Goal: Task Accomplishment & Management: Use online tool/utility

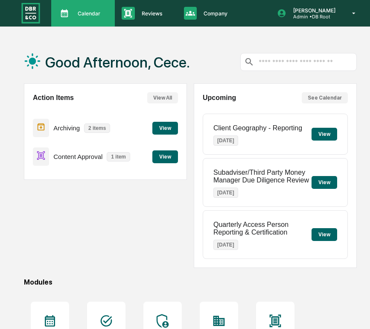
click at [93, 15] on p "Calendar" at bounding box center [88, 13] width 34 height 6
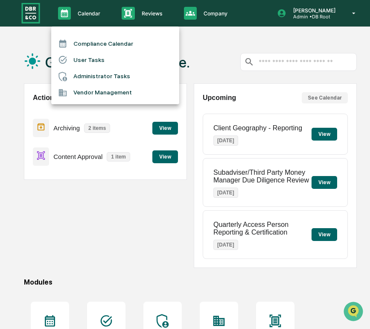
click at [163, 157] on div at bounding box center [185, 164] width 370 height 329
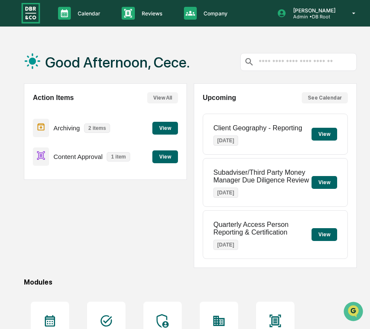
click at [166, 156] on button "View" at bounding box center [165, 156] width 26 height 13
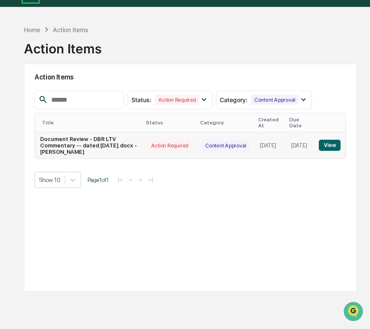
scroll to position [21, 0]
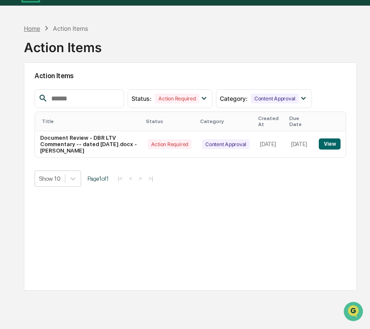
click at [29, 27] on div "Home" at bounding box center [32, 28] width 16 height 7
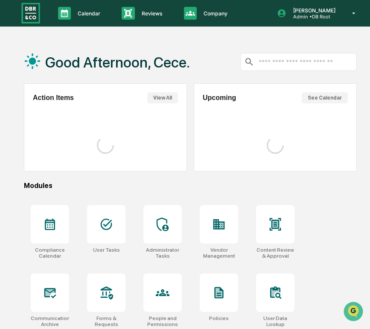
click at [84, 27] on div "Calendar Manage Tasks Reviews Approval Management Company People, Data, Setting…" at bounding box center [185, 234] width 370 height 469
click at [122, 20] on div "Reviews Approval Management" at bounding box center [146, 13] width 62 height 26
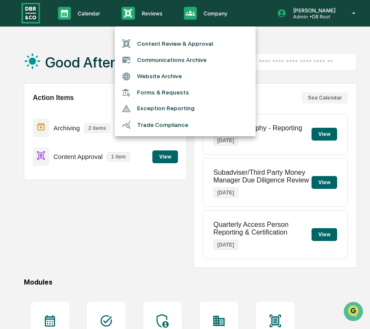
click at [133, 45] on div at bounding box center [129, 43] width 15 height 9
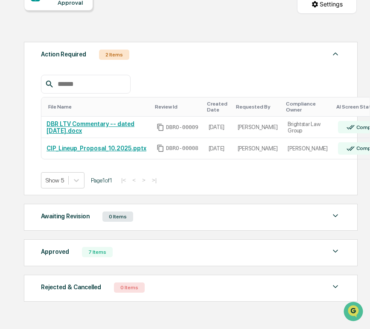
scroll to position [96, 0]
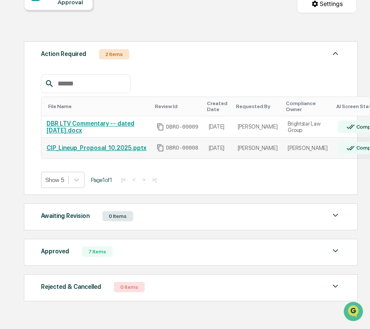
click at [126, 147] on link "CIP_Lineup_Proposal_10.2025.pptx" at bounding box center [97, 147] width 100 height 7
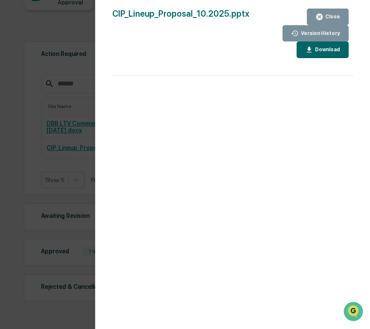
click at [58, 119] on div "Version History [DATE] 02:30 PM [PERSON_NAME] CIP_Lineup_Proposal_10.2025.pptx …" at bounding box center [185, 164] width 370 height 329
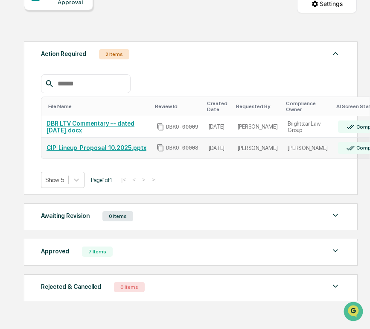
scroll to position [0, 41]
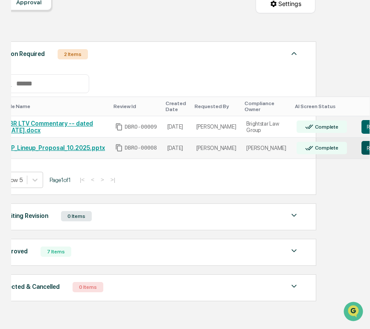
click at [361, 149] on button "Review" at bounding box center [375, 148] width 28 height 14
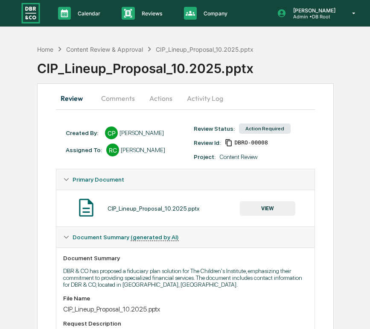
click at [188, 98] on button "Activity Log" at bounding box center [205, 98] width 50 height 20
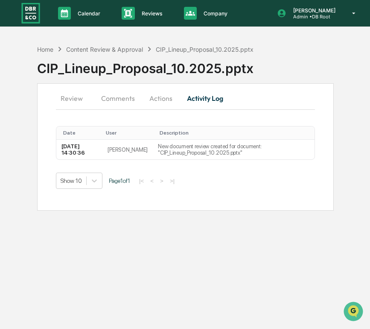
click at [166, 98] on button "Actions" at bounding box center [161, 98] width 38 height 20
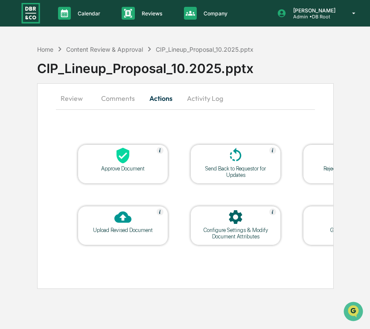
click at [108, 227] on div "Upload Revised Document" at bounding box center [123, 230] width 77 height 6
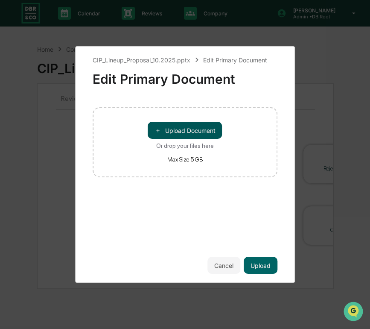
click at [188, 125] on button "＋ Upload Document" at bounding box center [185, 130] width 74 height 17
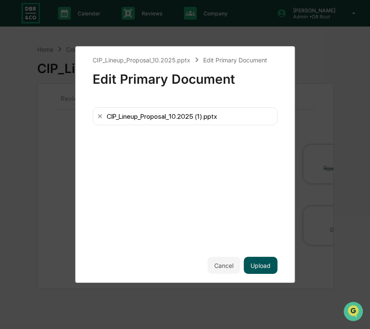
click at [262, 263] on button "Upload" at bounding box center [261, 265] width 34 height 17
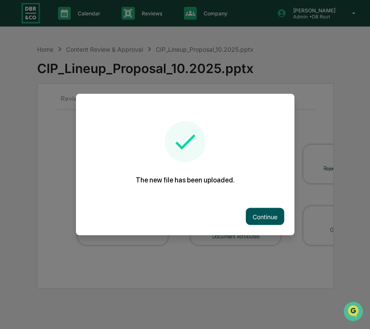
click at [255, 213] on button "Continue" at bounding box center [265, 216] width 38 height 17
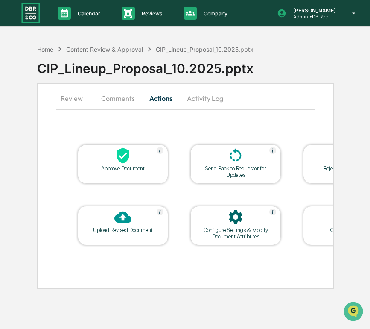
click at [207, 102] on button "Activity Log" at bounding box center [205, 98] width 50 height 20
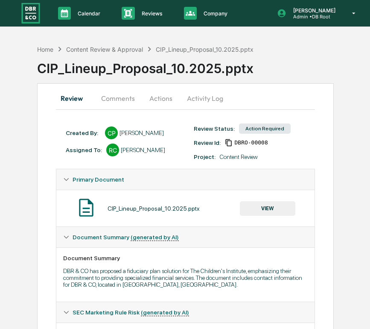
click at [201, 97] on button "Activity Log" at bounding box center [205, 98] width 50 height 20
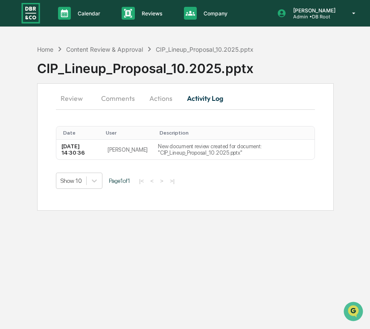
click at [76, 98] on button "Review" at bounding box center [75, 98] width 38 height 20
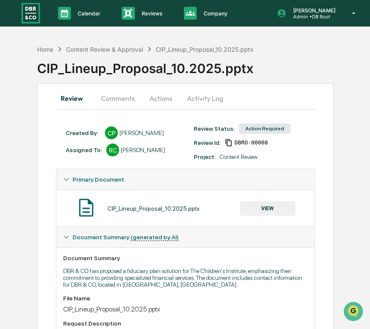
click at [277, 208] on button "VIEW" at bounding box center [267, 208] width 55 height 15
